Goal: Navigation & Orientation: Find specific page/section

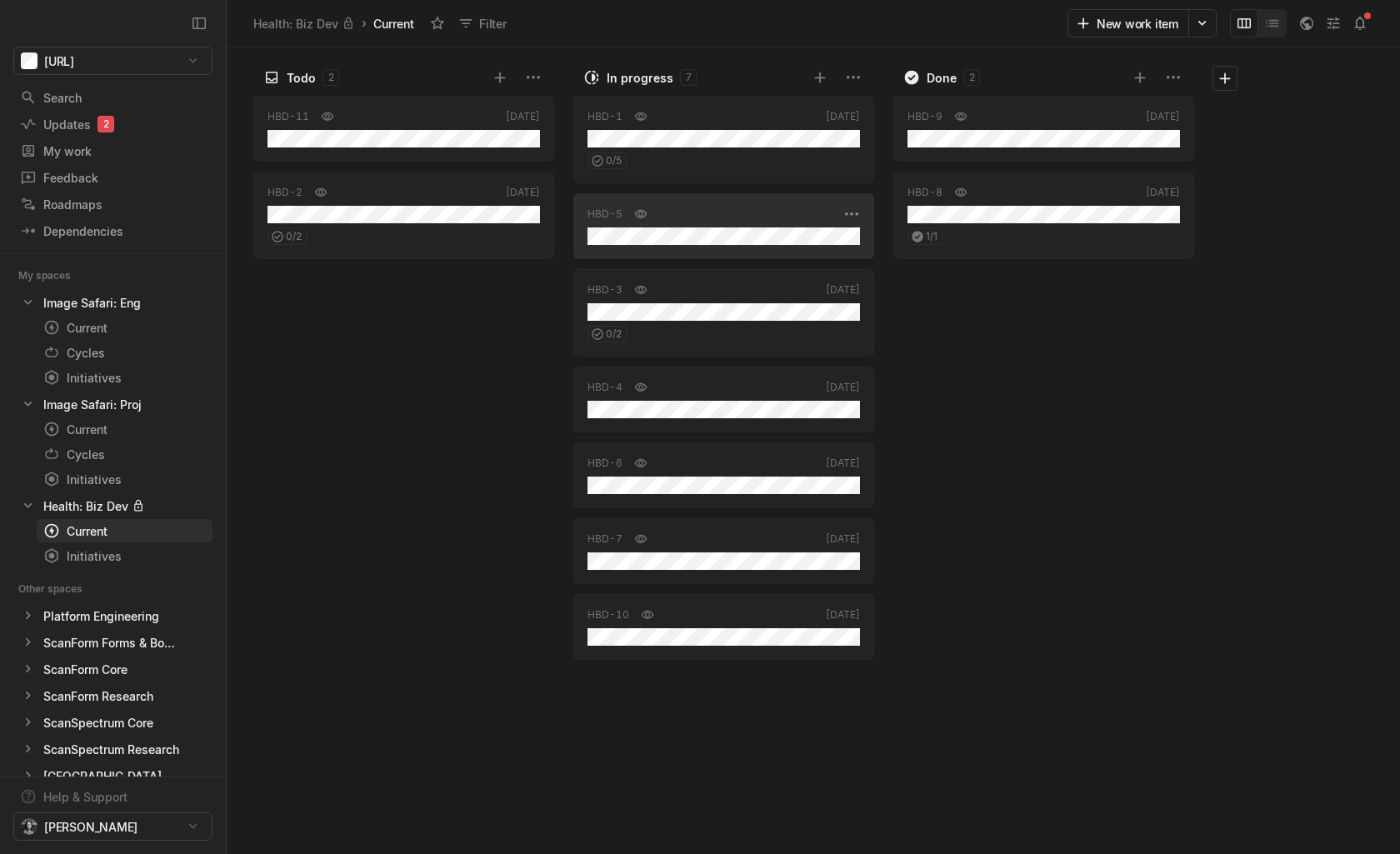
click at [752, 221] on div "HBD-5" at bounding box center [712, 214] width 251 height 17
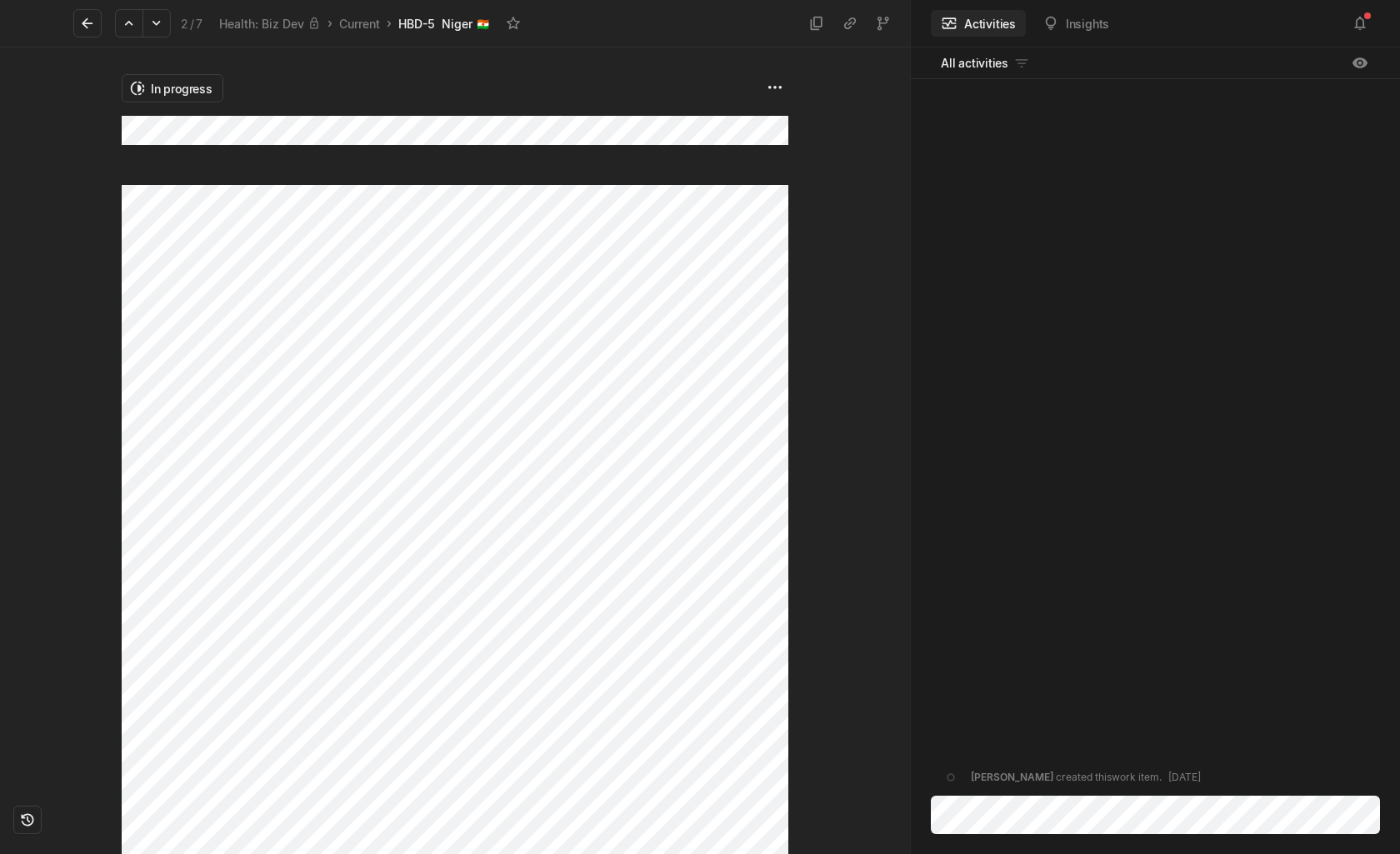
click at [87, 26] on icon at bounding box center [87, 23] width 11 height 11
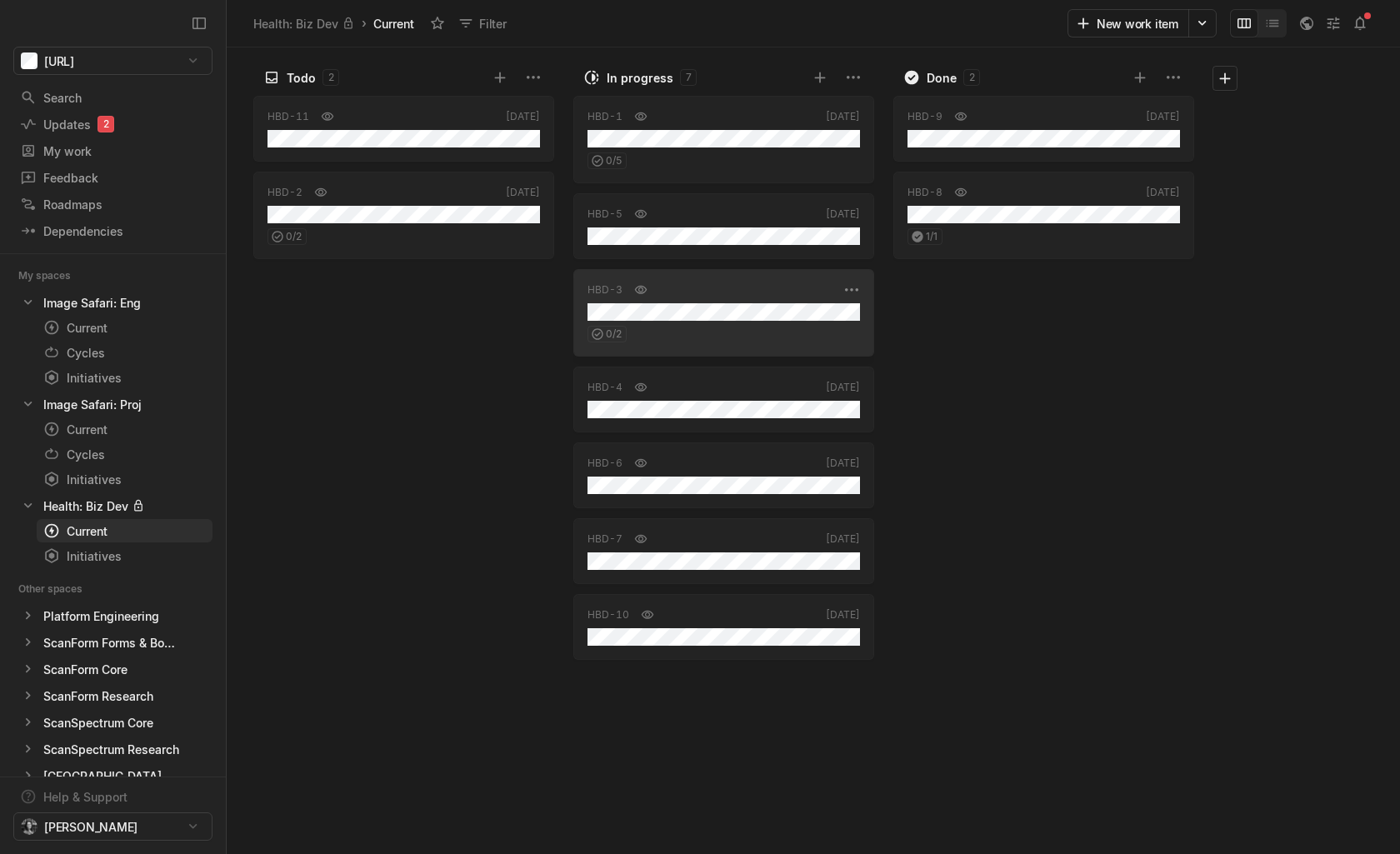
click at [716, 323] on div "0 / 2" at bounding box center [723, 332] width 272 height 21
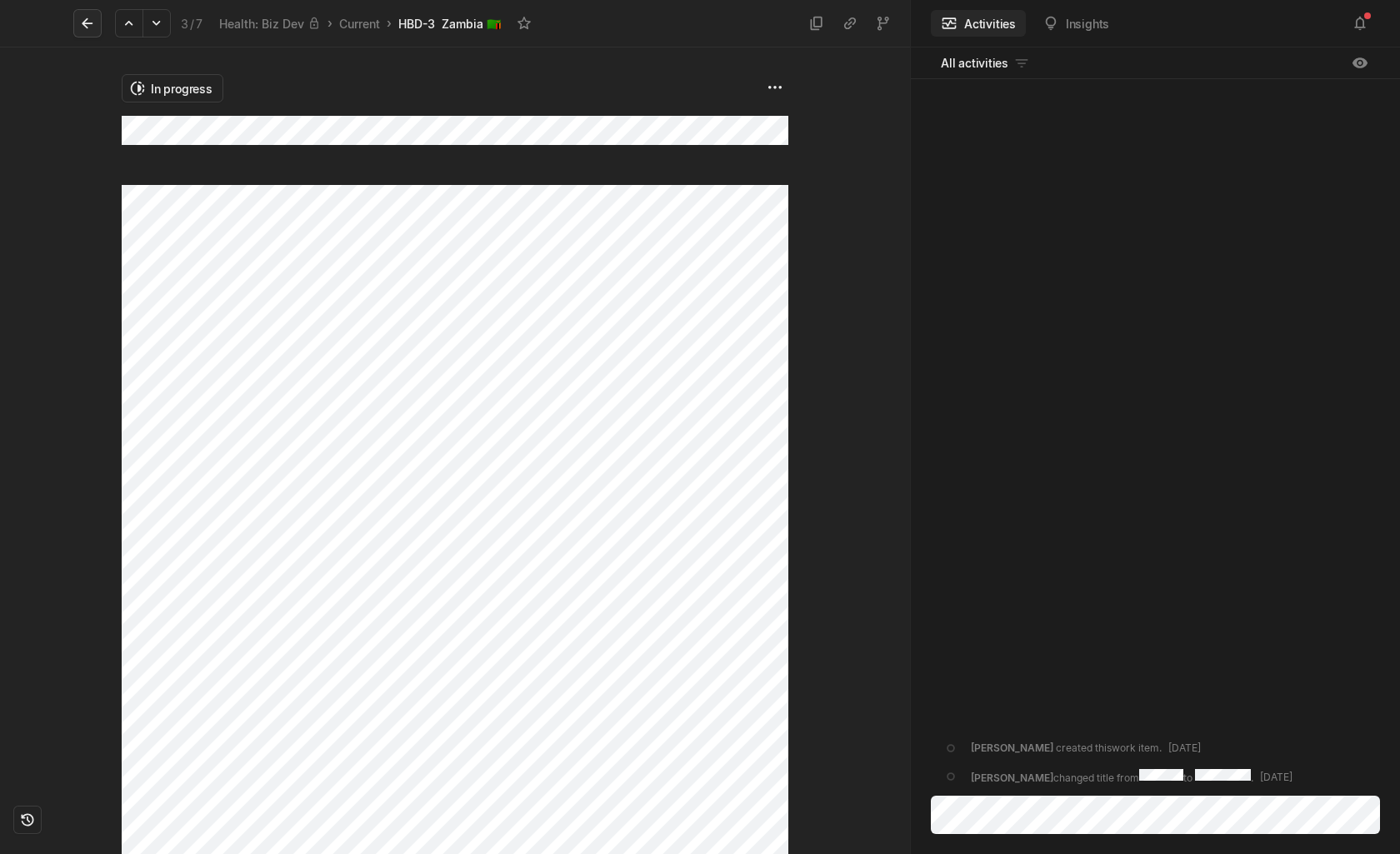
click at [89, 26] on icon at bounding box center [87, 22] width 17 height 17
click at [90, 27] on icon at bounding box center [87, 22] width 17 height 17
click at [130, 23] on icon at bounding box center [129, 22] width 17 height 17
click at [87, 20] on icon at bounding box center [87, 22] width 17 height 17
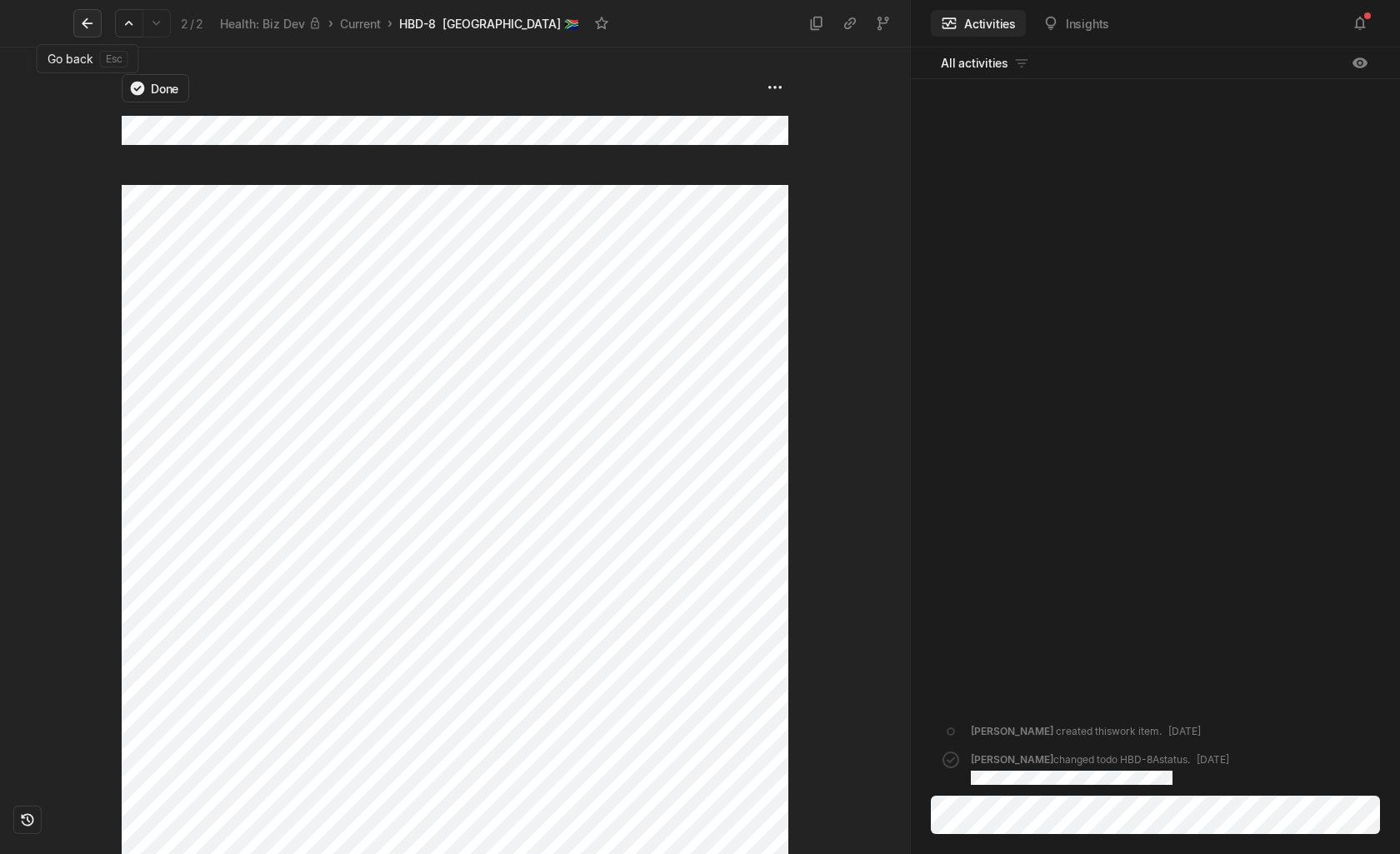
click at [86, 24] on icon at bounding box center [87, 22] width 17 height 17
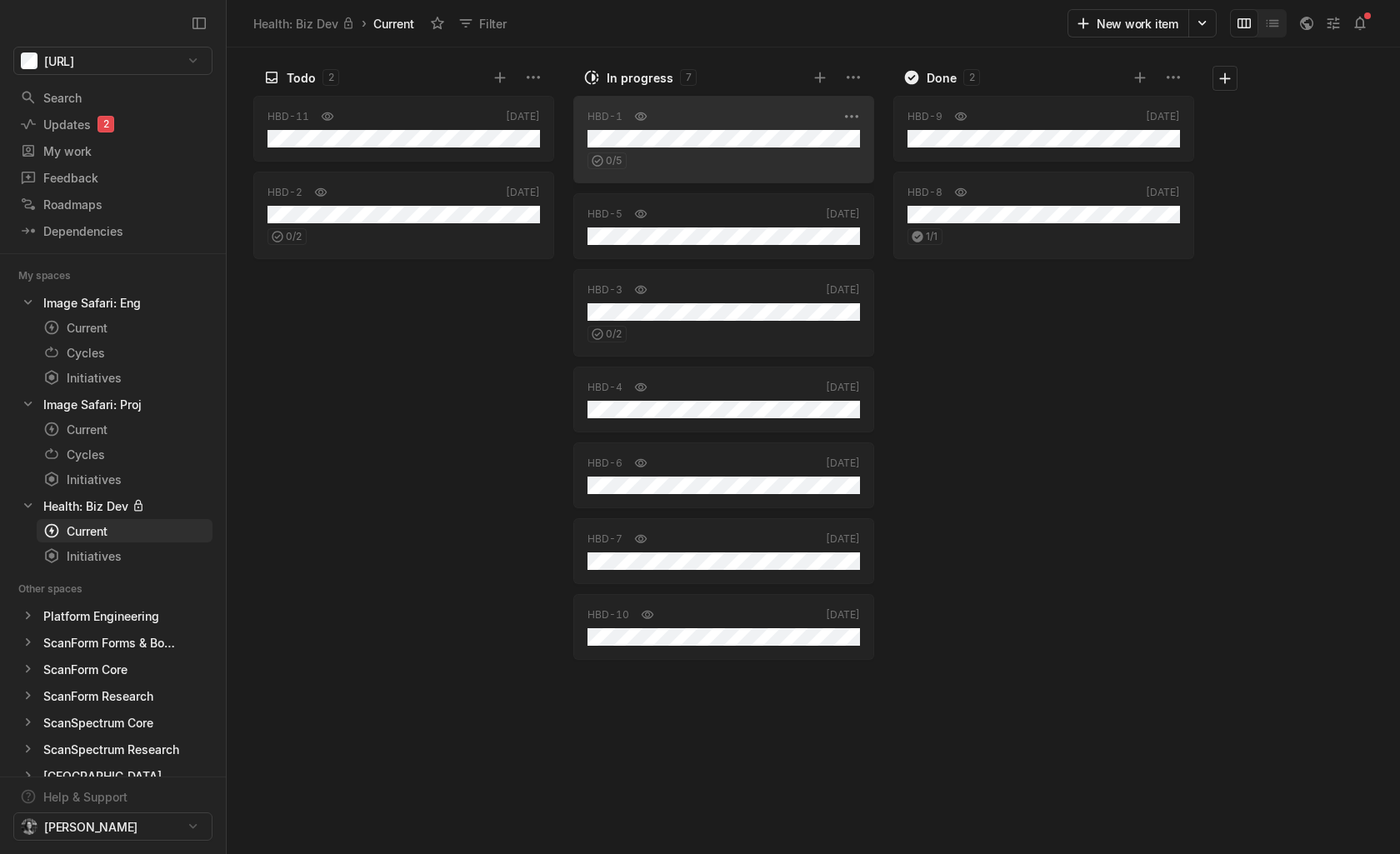
click at [735, 148] on div "0 / 5" at bounding box center [723, 158] width 272 height 21
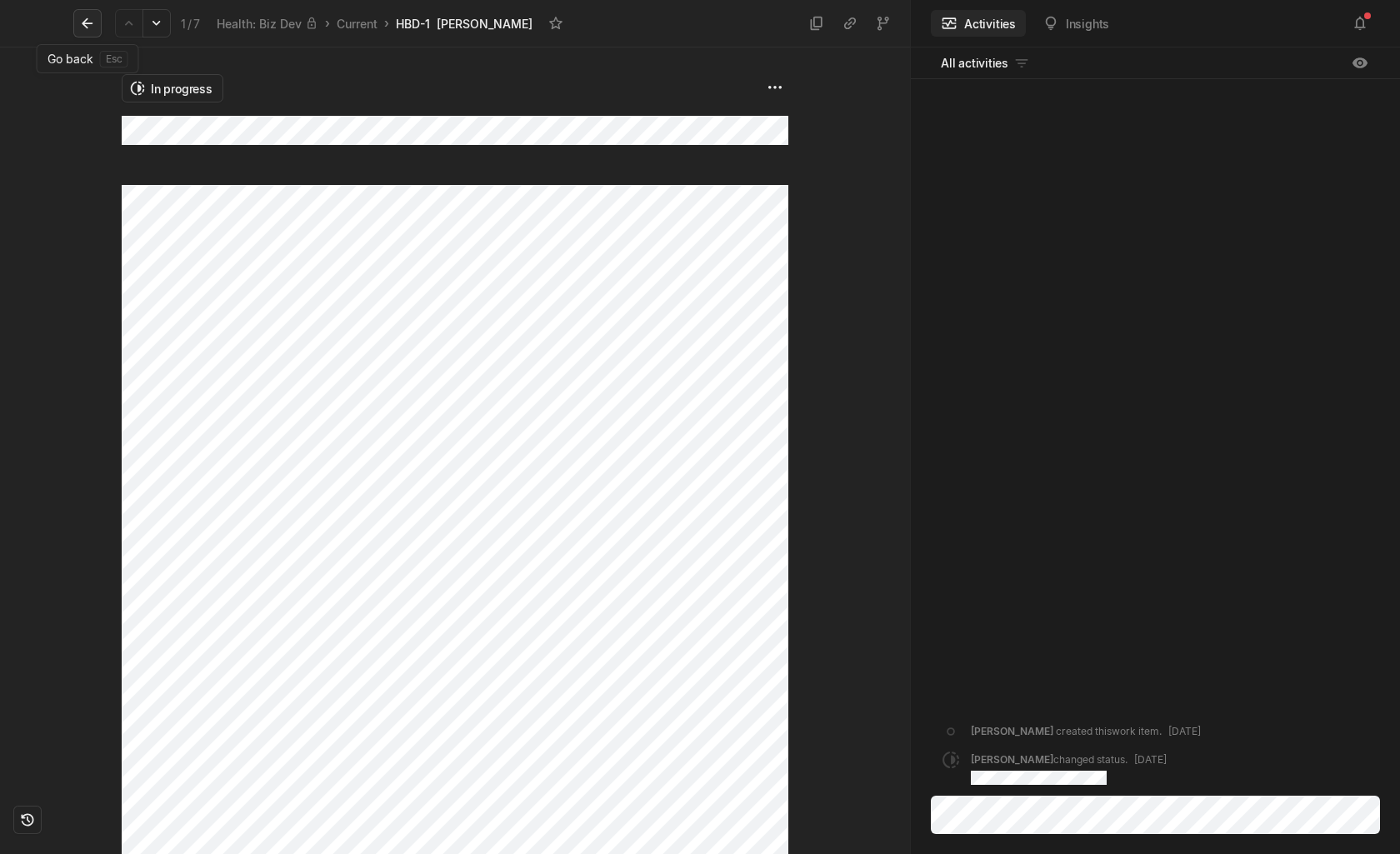
click at [83, 27] on icon at bounding box center [87, 22] width 17 height 17
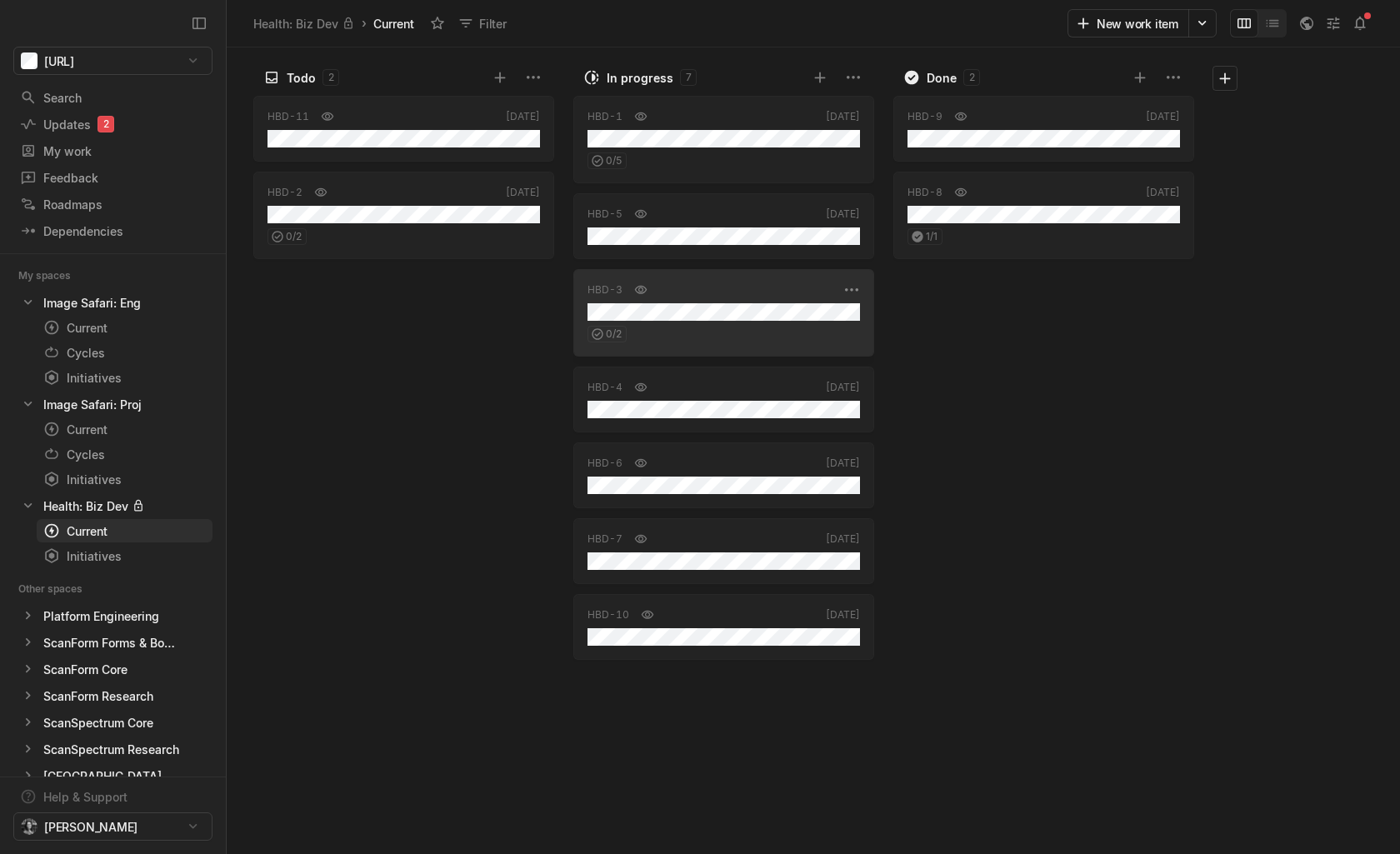
click at [700, 321] on div "0 / 2" at bounding box center [723, 332] width 272 height 21
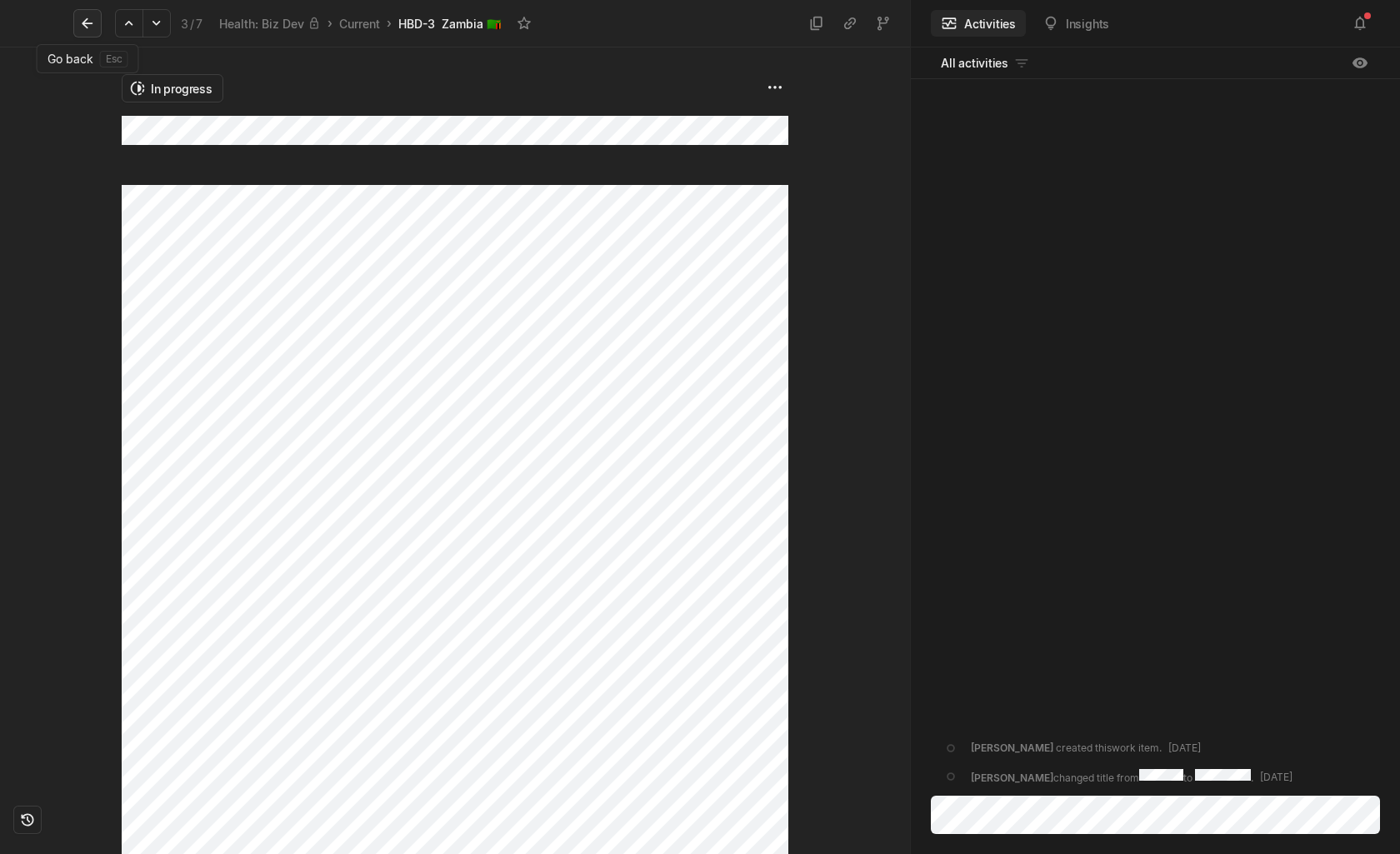
click at [96, 23] on button at bounding box center [87, 22] width 28 height 28
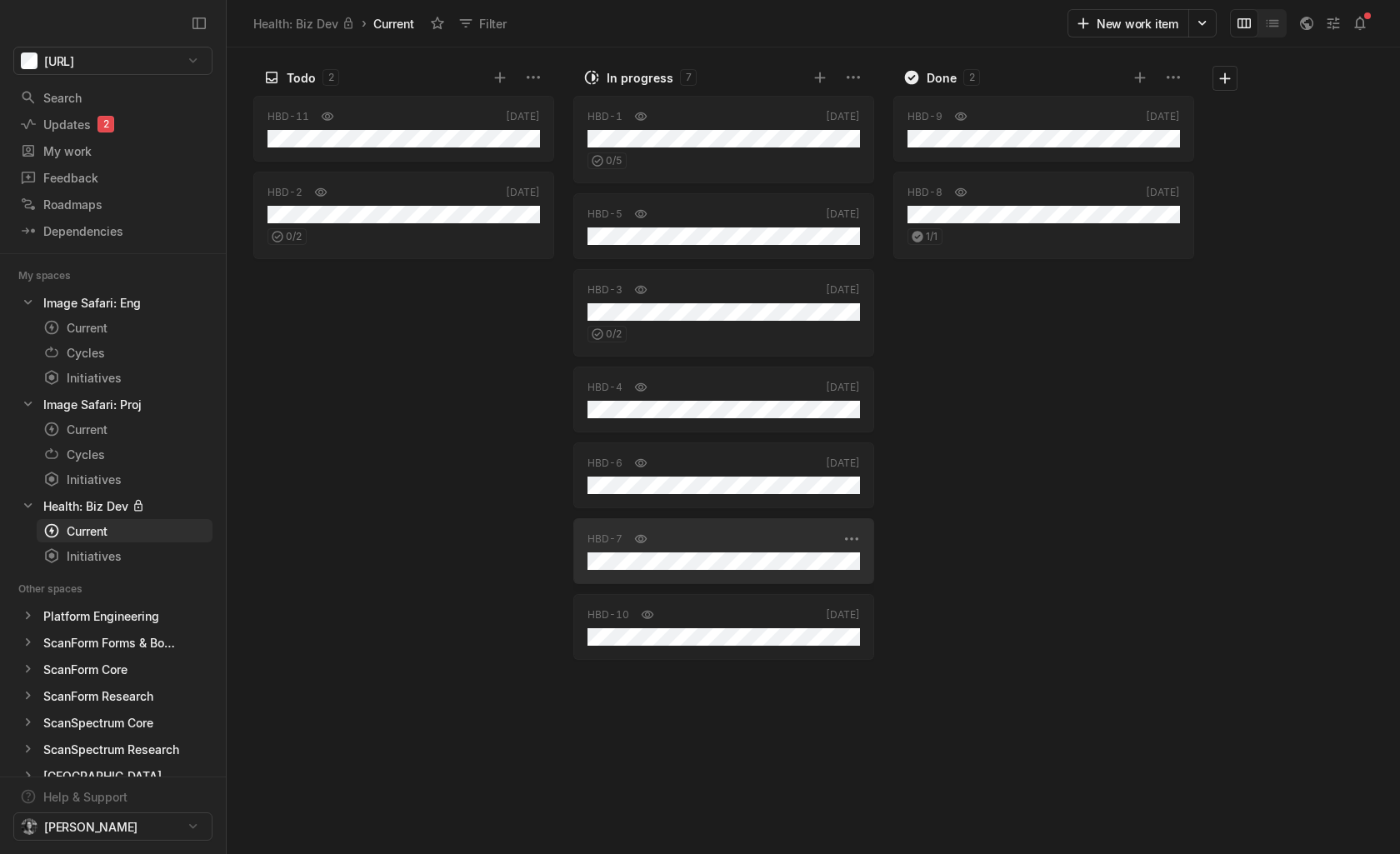
click at [694, 541] on div "HBD-7" at bounding box center [712, 539] width 251 height 17
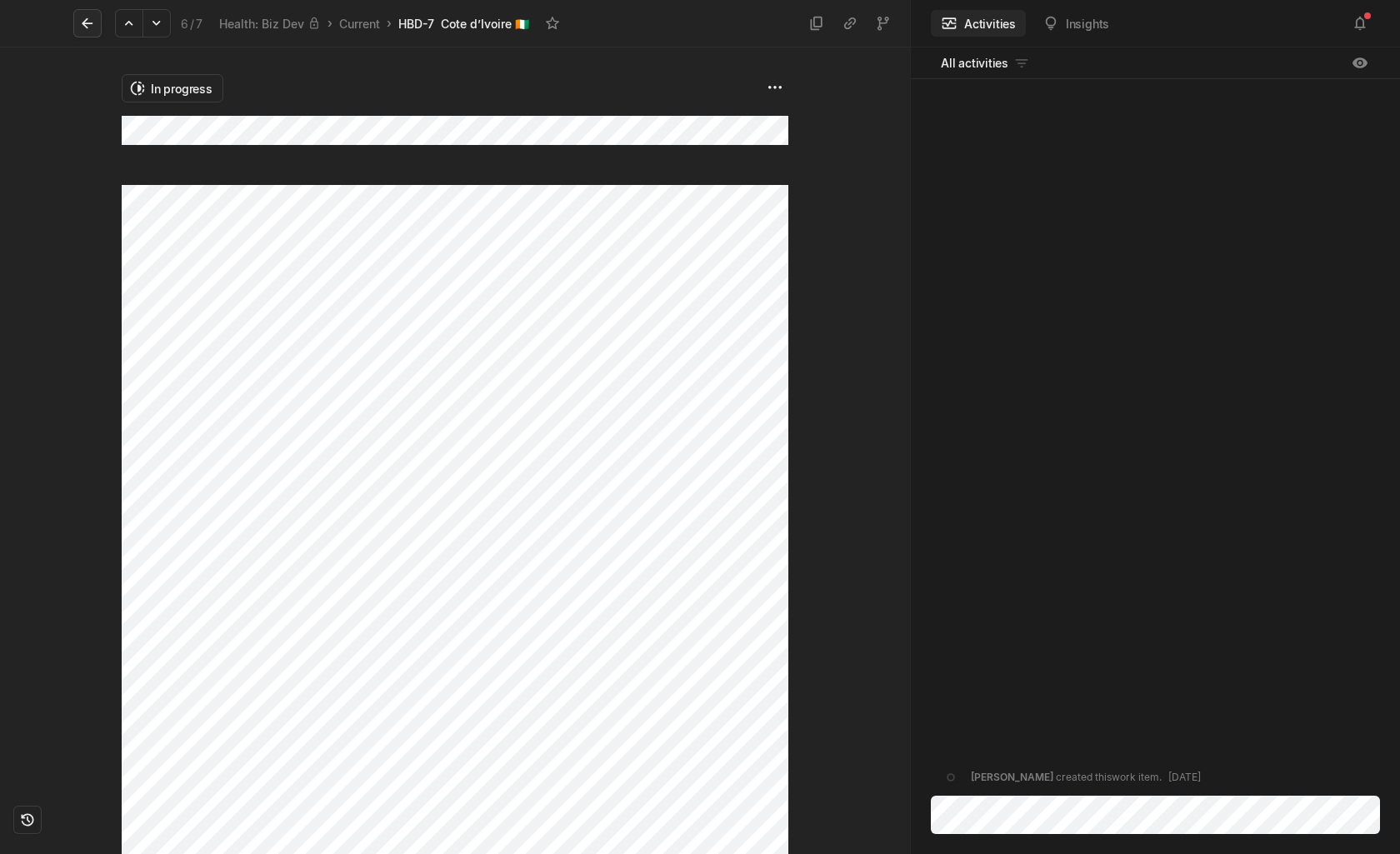
click at [81, 22] on icon at bounding box center [87, 22] width 17 height 17
